Goal: Transaction & Acquisition: Purchase product/service

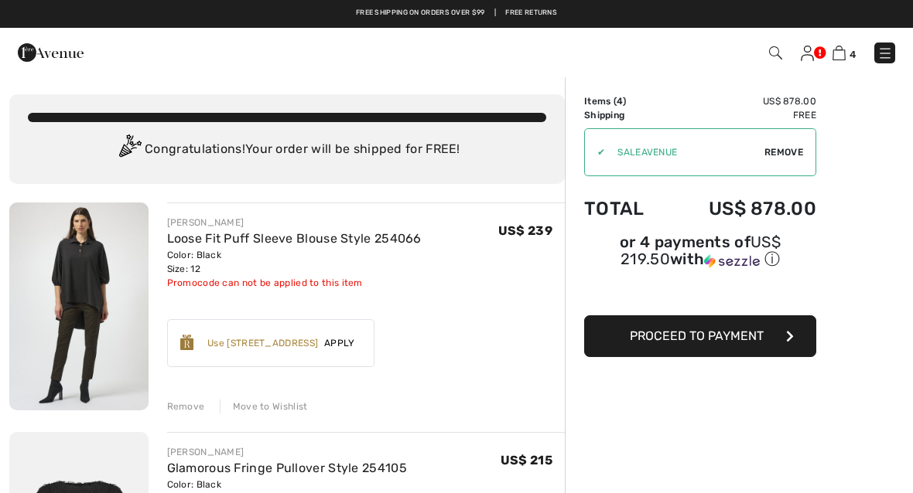
click at [346, 348] on span "Apply" at bounding box center [339, 343] width 43 height 14
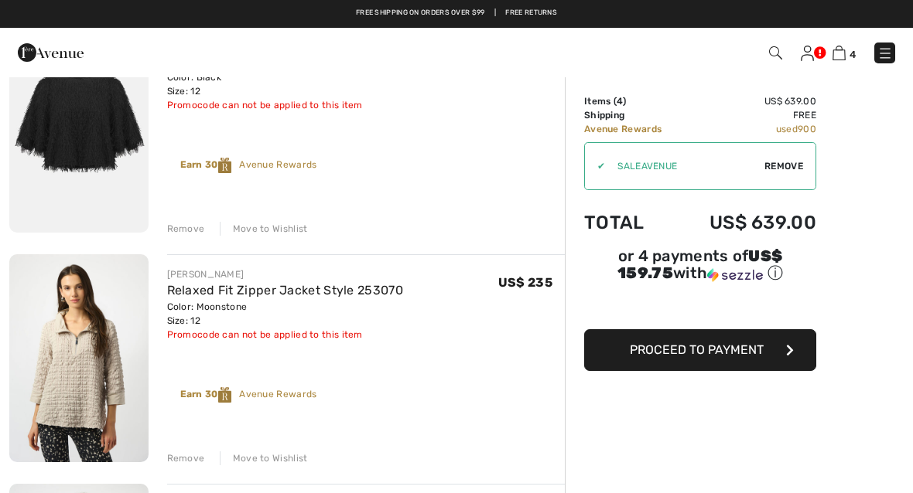
scroll to position [404, 0]
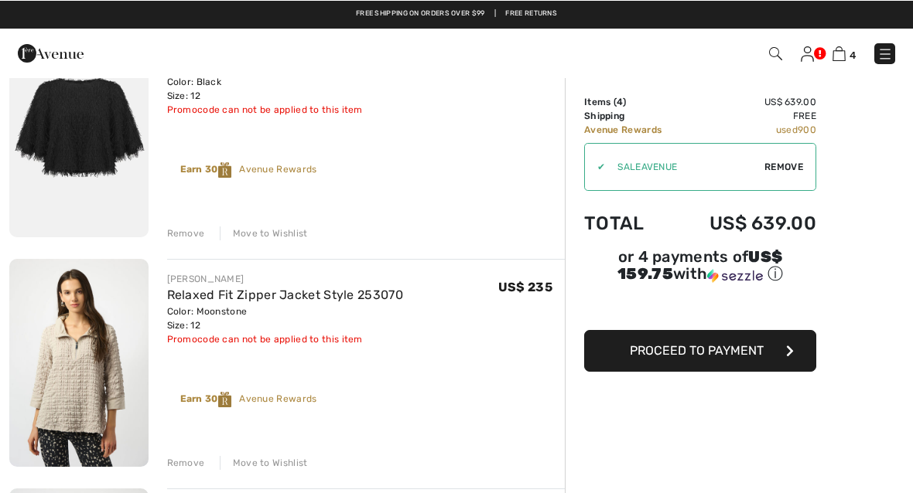
click at [788, 355] on icon "button" at bounding box center [790, 350] width 8 height 12
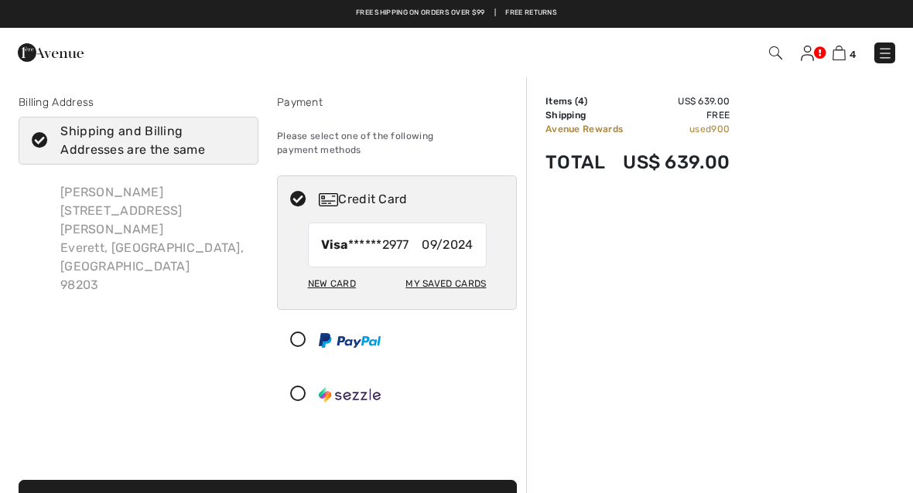
click at [443, 271] on div "My Saved Cards" at bounding box center [445, 284] width 80 height 26
radio input "true"
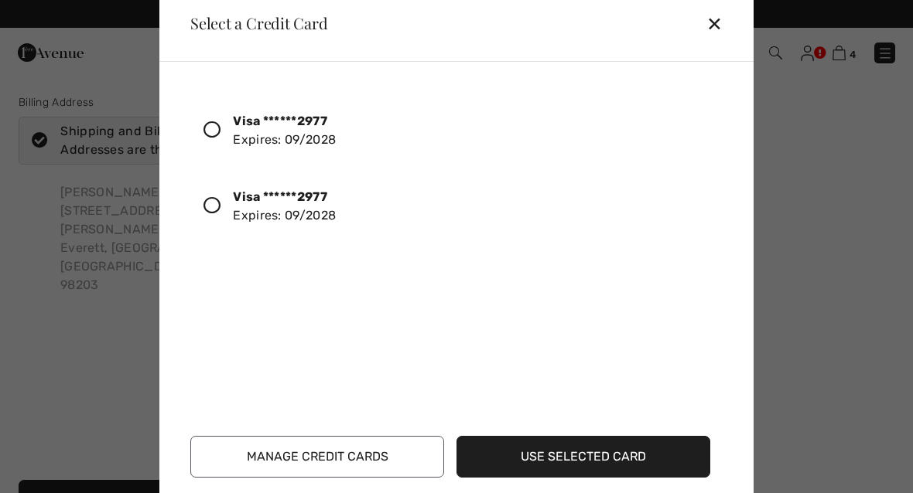
click at [209, 214] on icon at bounding box center [211, 205] width 17 height 17
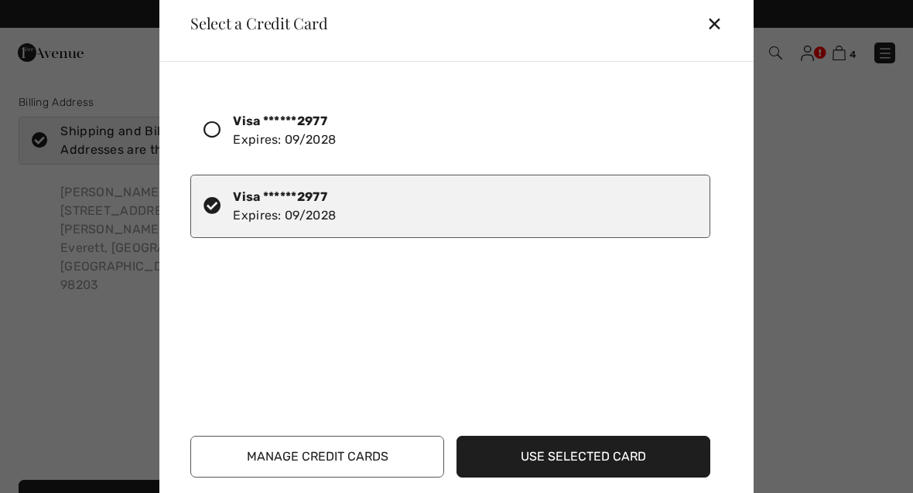
click at [582, 463] on button "Use Selected Card" at bounding box center [583, 457] width 254 height 42
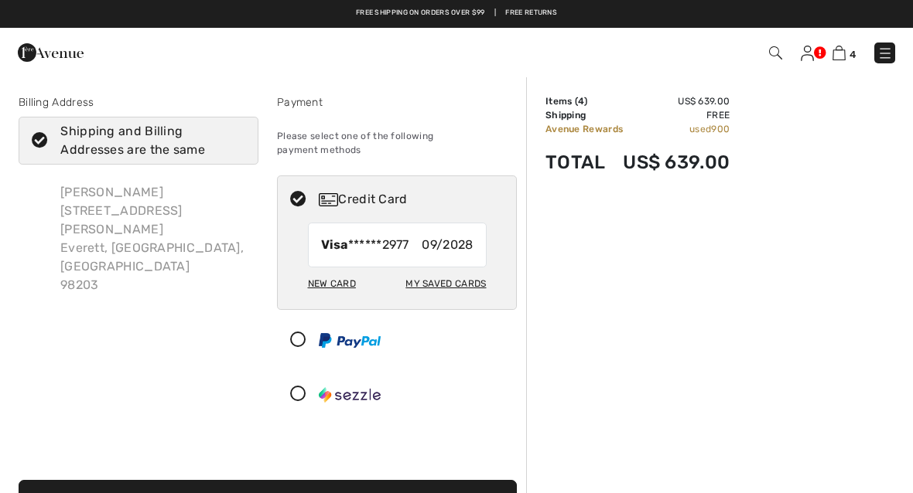
click at [492, 493] on icon "submit" at bounding box center [490, 501] width 8 height 12
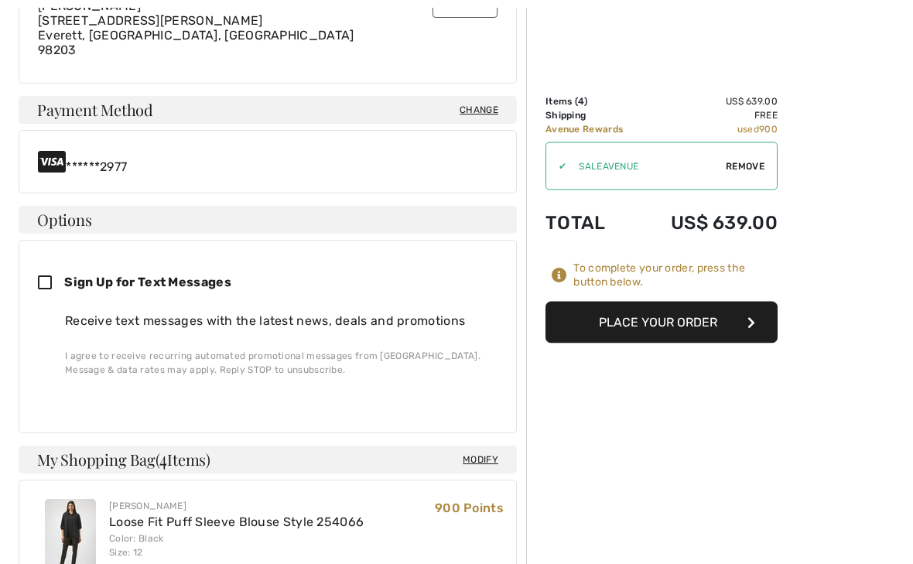
scroll to position [541, 0]
click at [45, 285] on icon at bounding box center [51, 283] width 26 height 16
checkbox input "true"
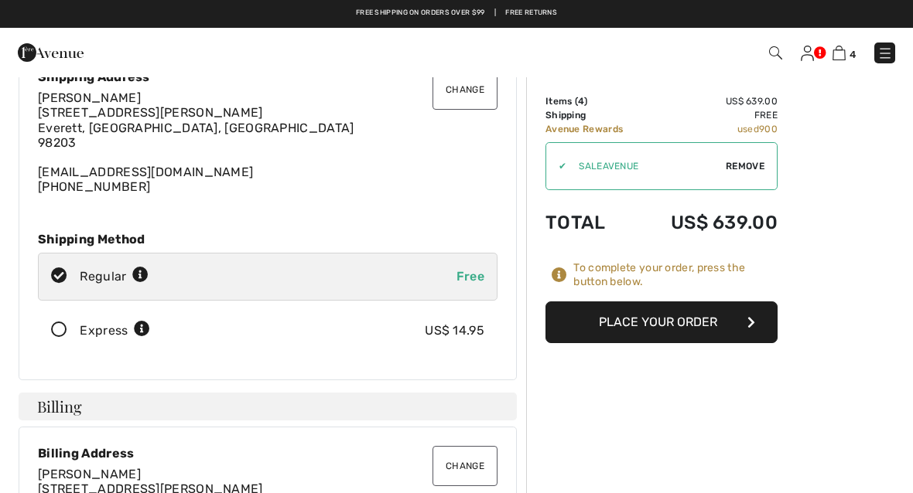
scroll to position [71, 0]
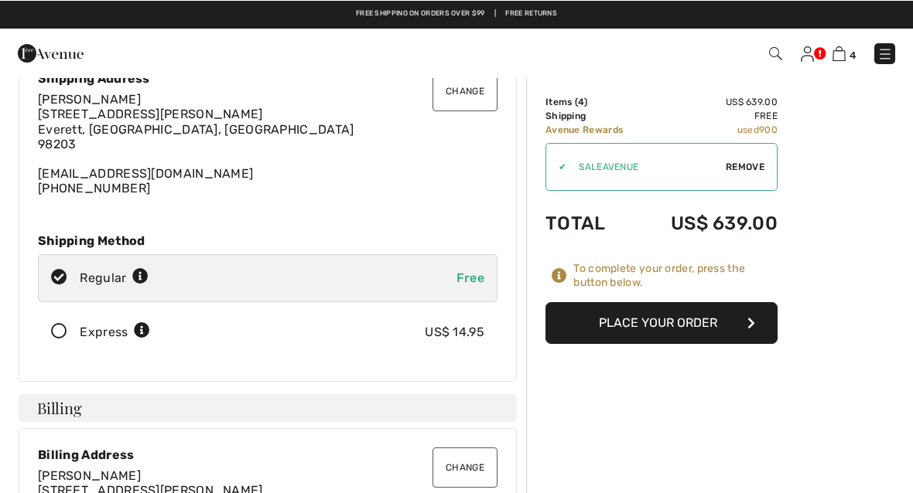
click at [687, 326] on button "Place Your Order" at bounding box center [661, 323] width 232 height 42
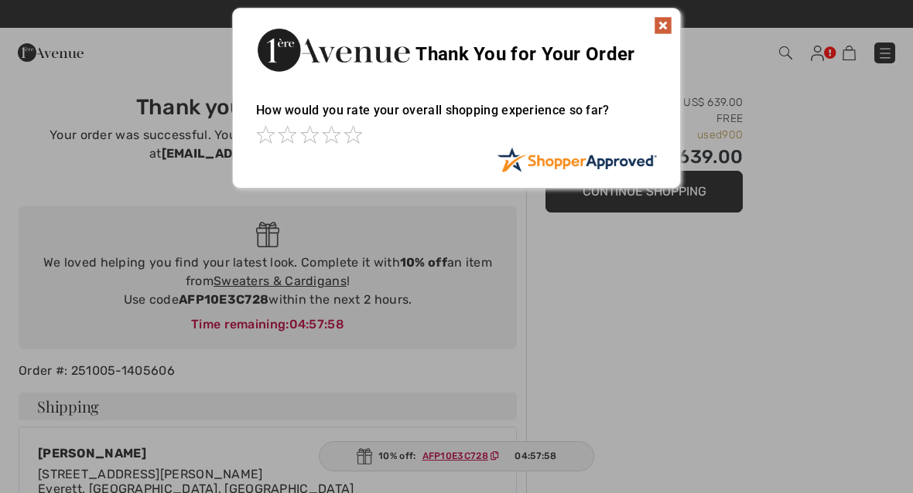
click at [295, 289] on div at bounding box center [456, 246] width 913 height 493
click at [298, 284] on div at bounding box center [456, 246] width 913 height 493
click at [664, 31] on img at bounding box center [663, 25] width 19 height 19
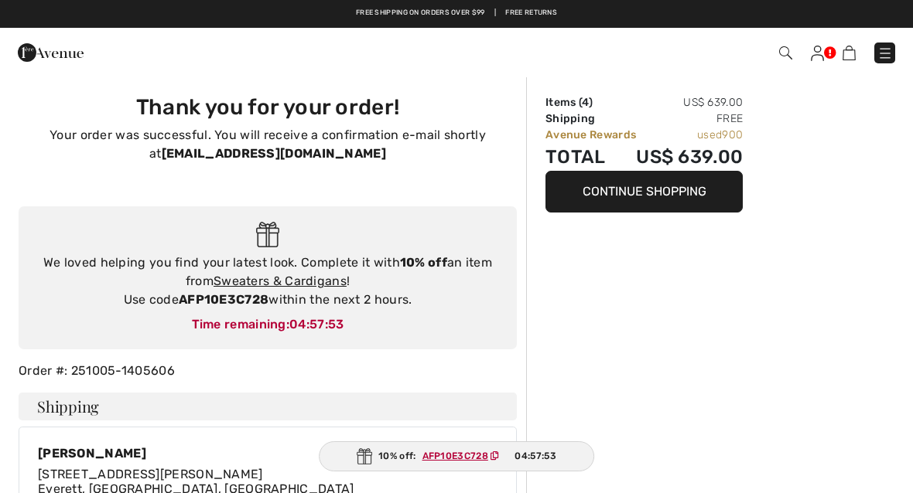
click at [316, 288] on link "Sweaters & Cardigans" at bounding box center [279, 281] width 133 height 15
click at [281, 286] on link "Sweaters & Cardigans" at bounding box center [279, 281] width 133 height 15
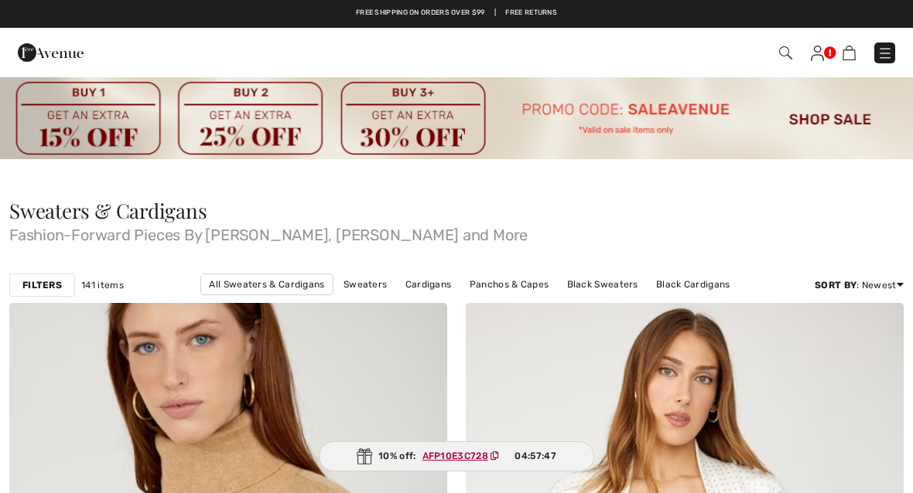
checkbox input "true"
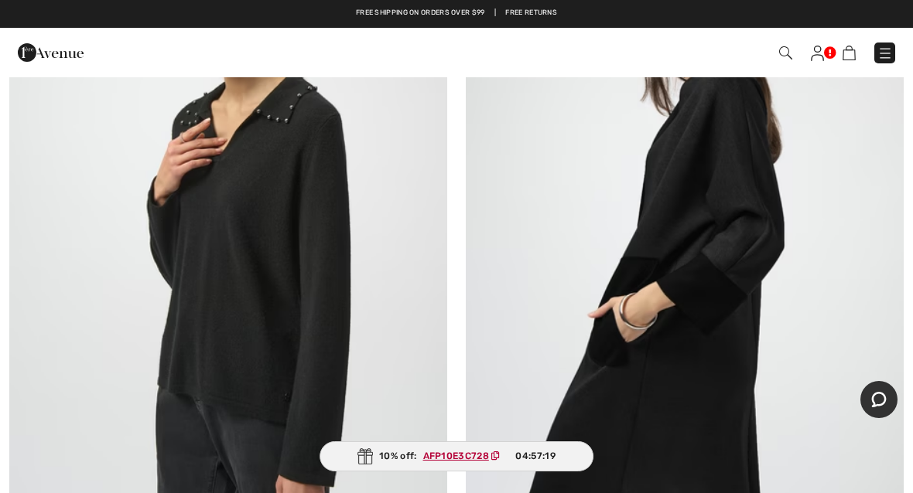
scroll to position [6432, 0]
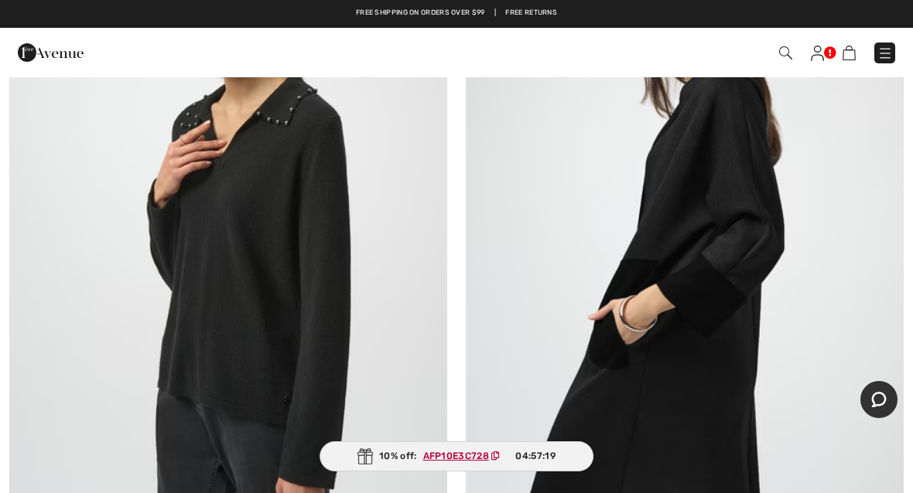
click at [710, 331] on img at bounding box center [685, 236] width 438 height 657
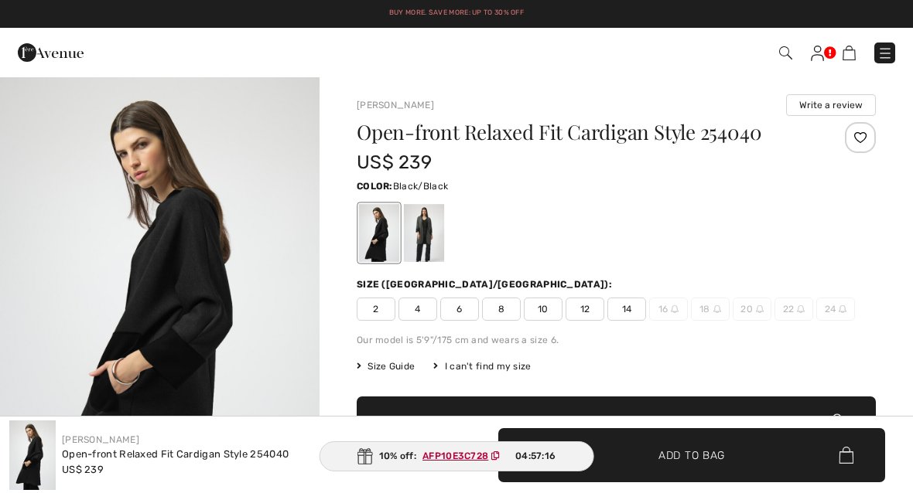
checkbox input "true"
click at [427, 241] on div at bounding box center [424, 233] width 40 height 58
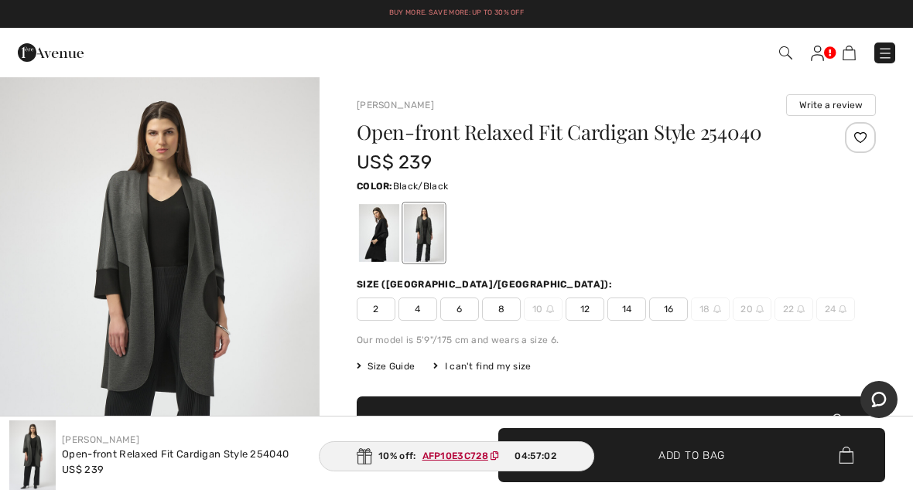
click at [386, 238] on div at bounding box center [379, 233] width 40 height 58
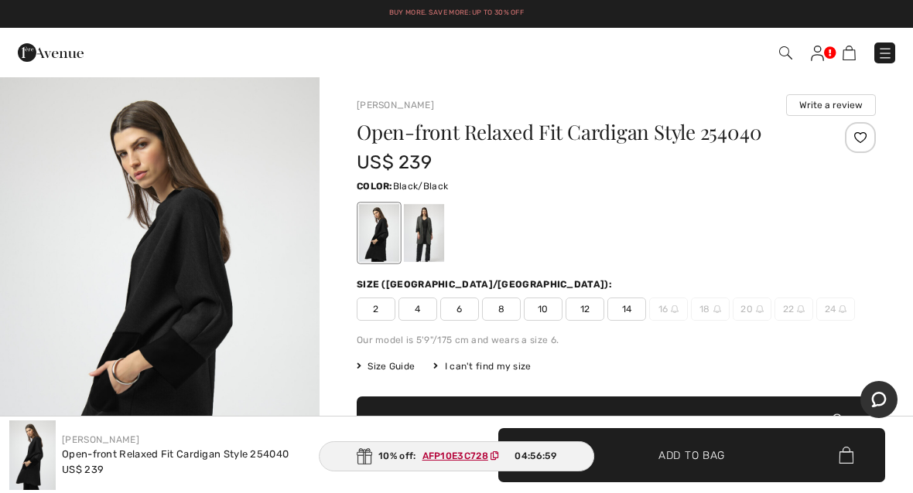
click at [428, 230] on div at bounding box center [424, 233] width 40 height 58
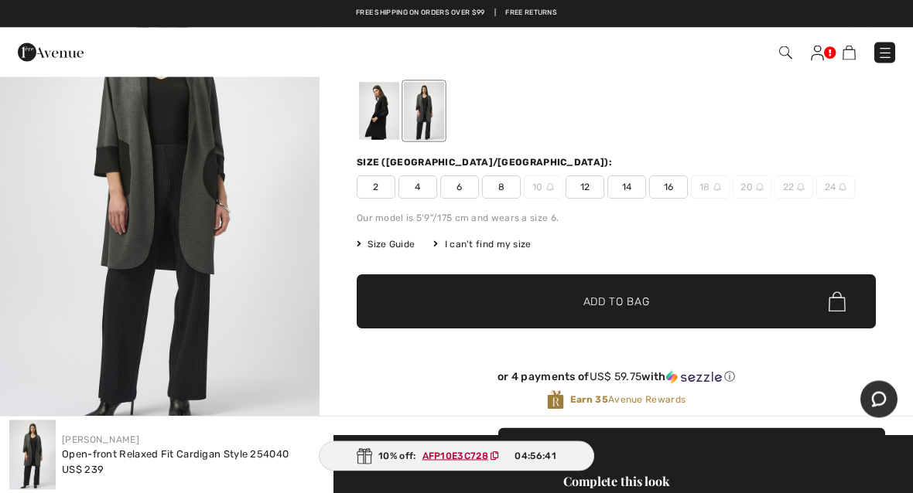
scroll to position [111, 0]
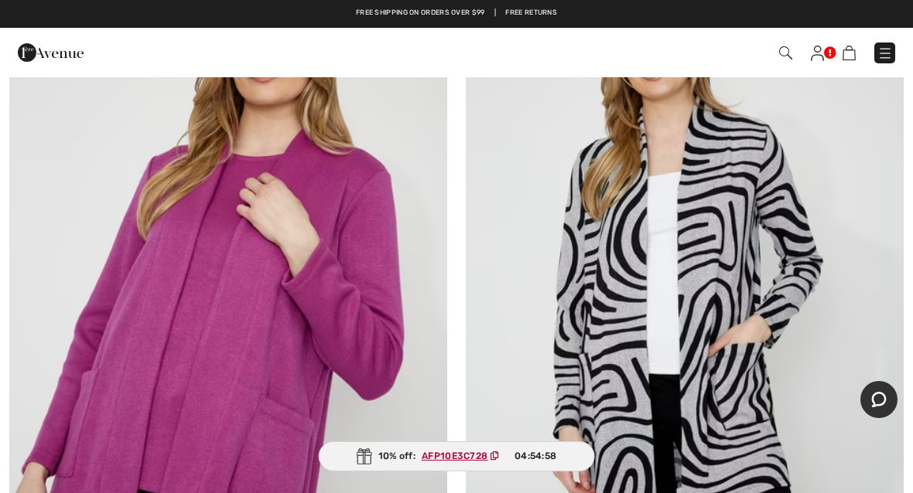
scroll to position [16933, 0]
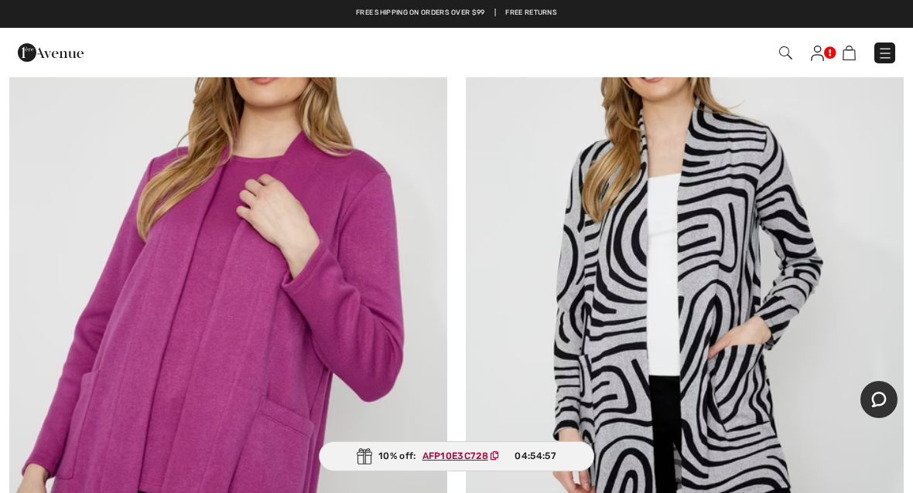
click at [244, 312] on img at bounding box center [228, 301] width 438 height 657
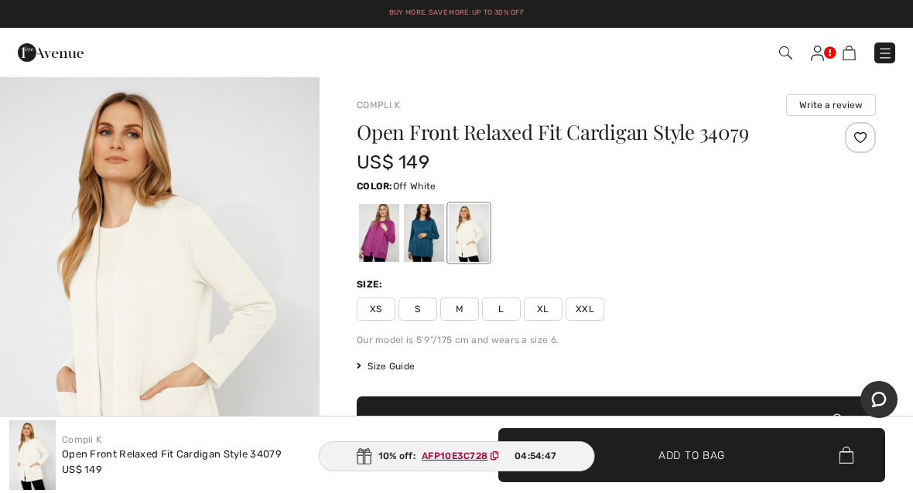
click at [424, 237] on div at bounding box center [424, 233] width 40 height 58
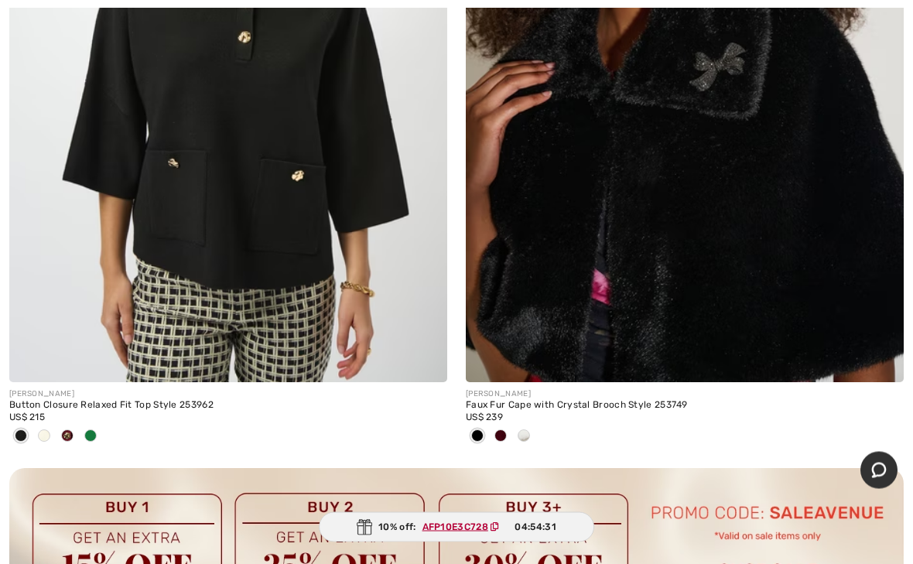
scroll to position [17925, 0]
